Goal: Navigation & Orientation: Understand site structure

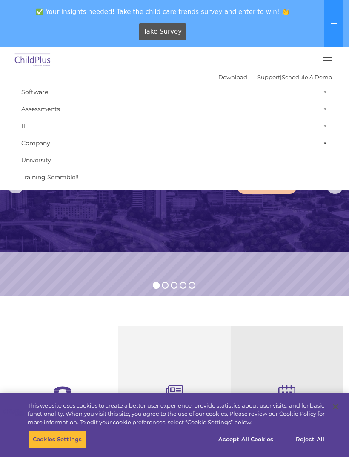
scroll to position [320, 0]
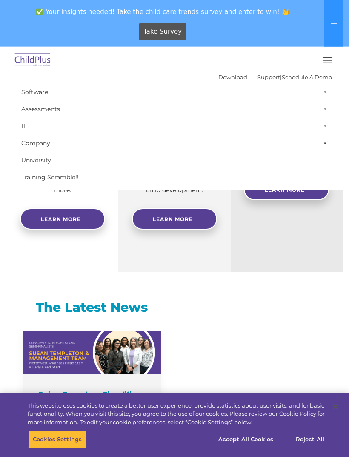
select select "MEDIUM"
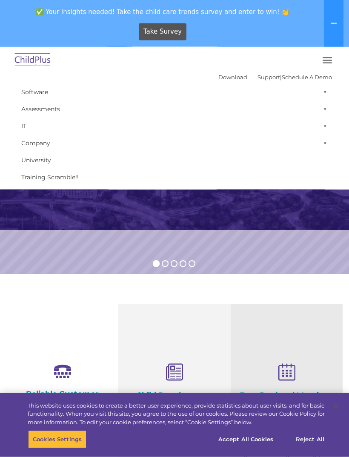
scroll to position [0, 0]
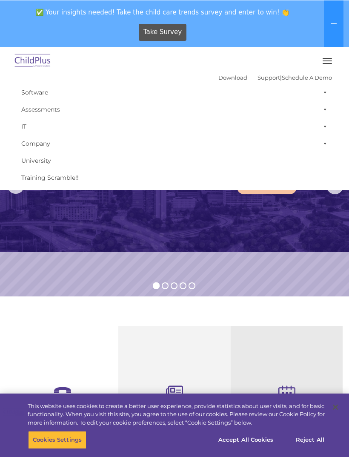
click at [332, 59] on button "button" at bounding box center [327, 61] width 18 height 14
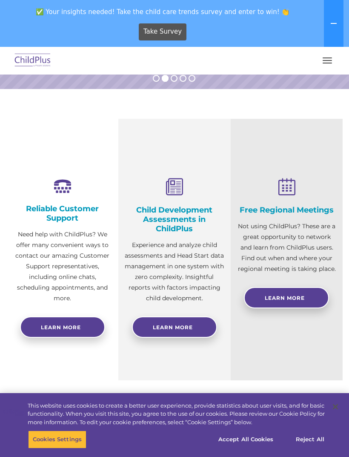
scroll to position [200, 0]
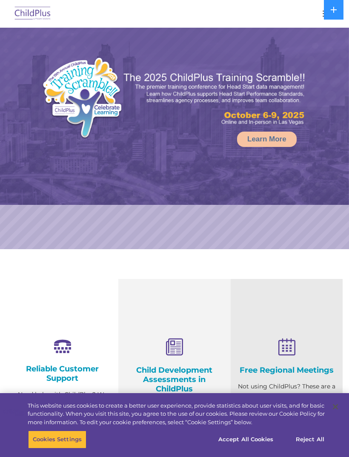
select select "MEDIUM"
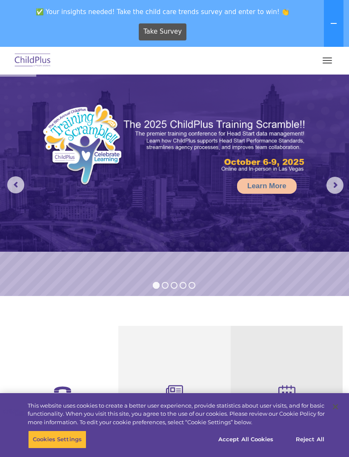
click at [31, 63] on img at bounding box center [33, 61] width 40 height 20
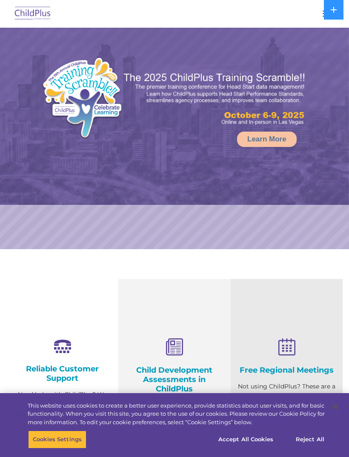
select select "MEDIUM"
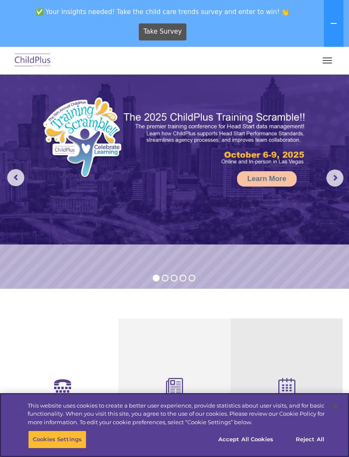
scroll to position [7, 0]
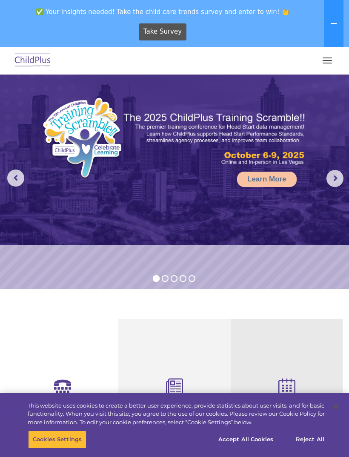
click at [321, 57] on button "button" at bounding box center [327, 61] width 18 height 14
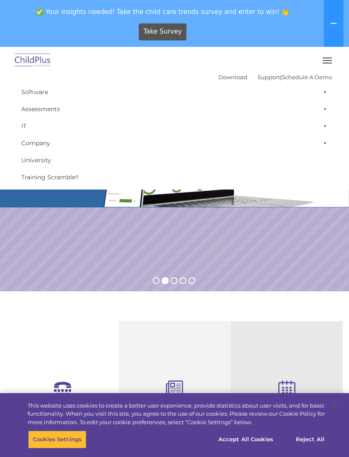
scroll to position [0, 0]
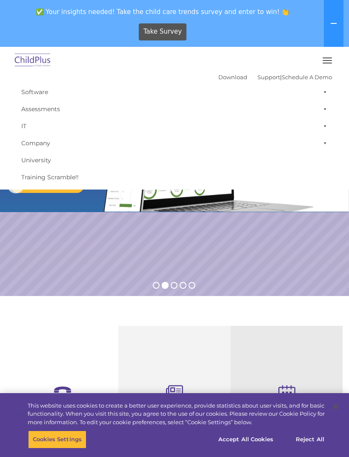
click at [333, 17] on button at bounding box center [334, 23] width 20 height 47
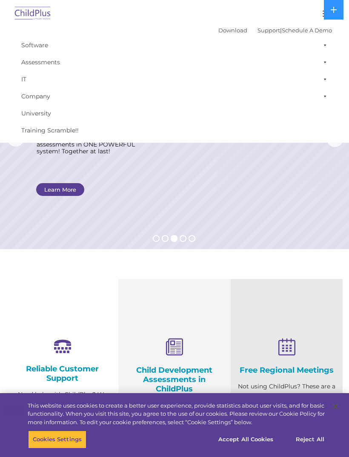
click at [335, 16] on button at bounding box center [334, 10] width 20 height 20
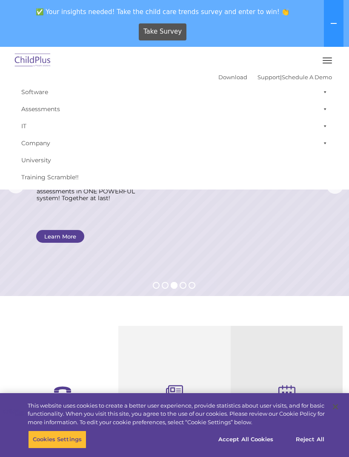
click at [320, 95] on span at bounding box center [323, 91] width 9 height 17
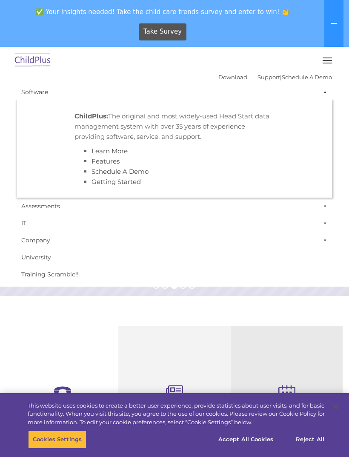
click at [315, 236] on link "Company" at bounding box center [174, 240] width 315 height 17
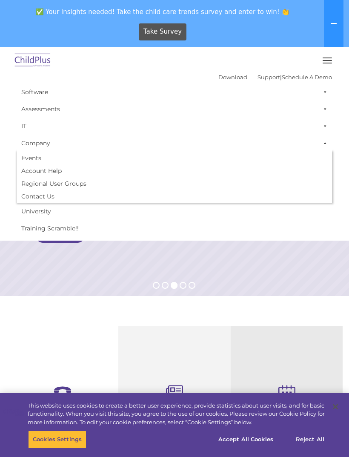
click at [319, 263] on rs-layer at bounding box center [174, 184] width 349 height 221
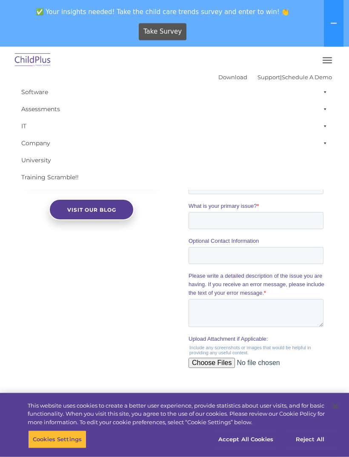
scroll to position [766, 0]
